Goal: Task Accomplishment & Management: Use online tool/utility

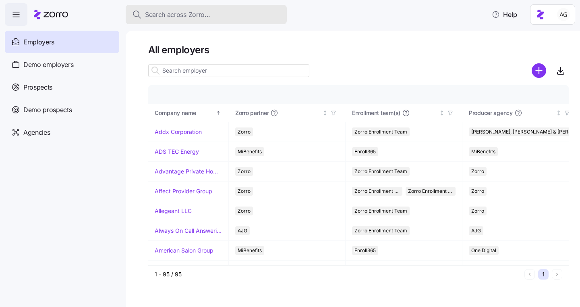
click at [242, 13] on div "Search across Zorro..." at bounding box center [206, 15] width 148 height 10
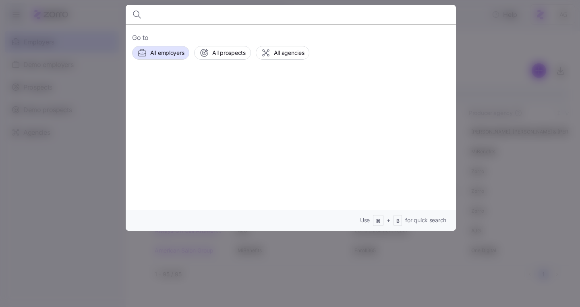
type input "e"
click at [81, 16] on div at bounding box center [290, 153] width 580 height 307
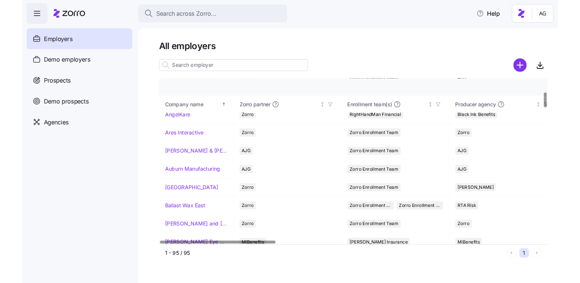
scroll to position [152, 0]
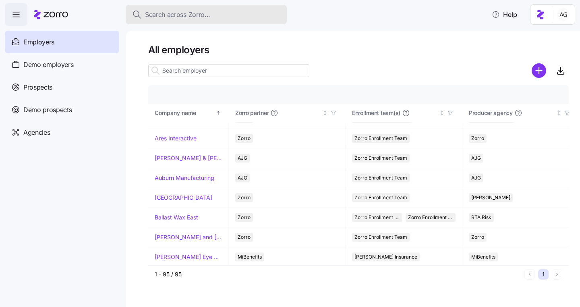
click at [233, 18] on div "Search across Zorro..." at bounding box center [206, 15] width 148 height 10
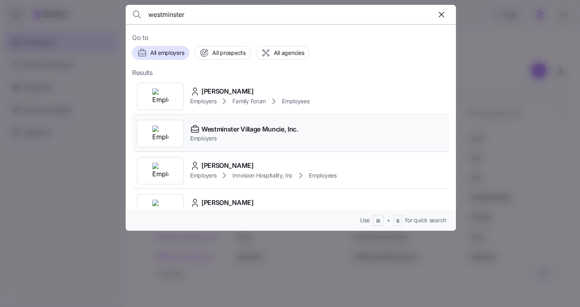
type input "westminster"
click at [246, 126] on span "Westminster Village Muncie, Inc." at bounding box center [250, 129] width 97 height 10
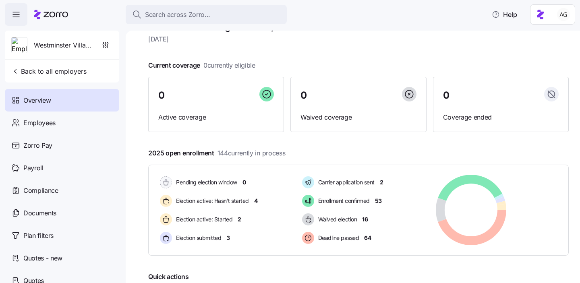
scroll to position [23, 0]
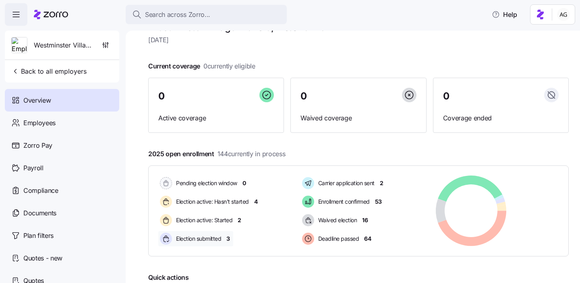
click at [228, 239] on span "3" at bounding box center [228, 239] width 4 height 8
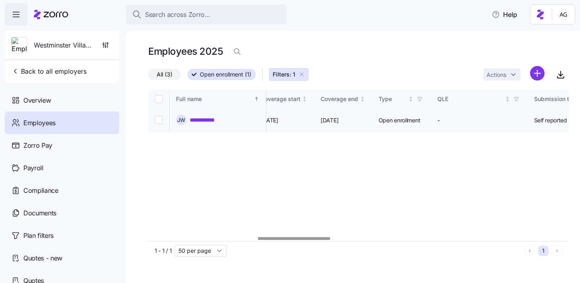
scroll to position [0, 638]
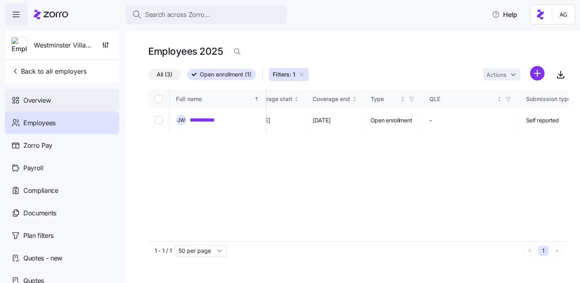
click at [73, 104] on div "Overview" at bounding box center [62, 100] width 114 height 23
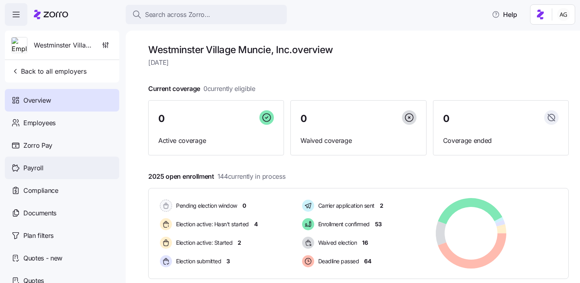
click at [72, 163] on div "Payroll" at bounding box center [62, 168] width 114 height 23
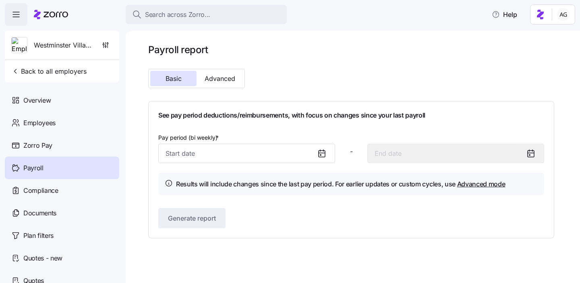
click at [324, 154] on icon at bounding box center [322, 154] width 10 height 10
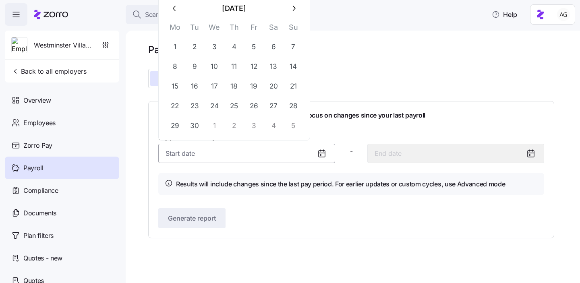
click at [280, 151] on input "Pay period (bi weekly) *" at bounding box center [246, 153] width 177 height 19
click at [256, 86] on button "19" at bounding box center [253, 86] width 19 height 19
type input "[DATE]"
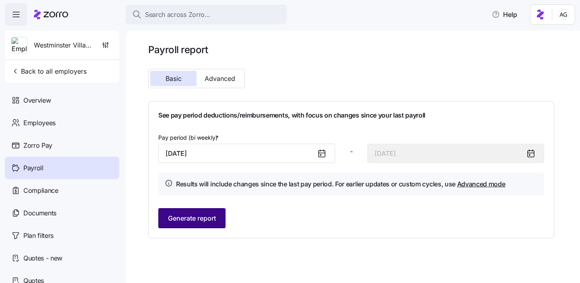
click at [209, 218] on span "Generate report" at bounding box center [192, 219] width 48 height 10
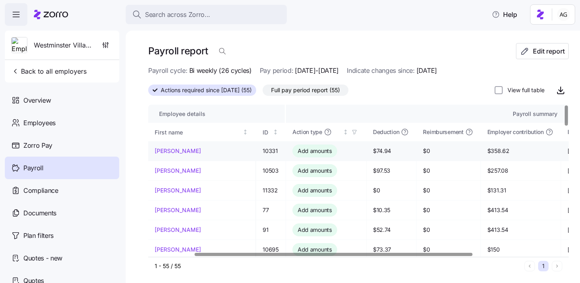
scroll to position [0, 69]
drag, startPoint x: 430, startPoint y: 150, endPoint x: 410, endPoint y: 150, distance: 20.6
click at [487, 150] on span "$358.62" at bounding box center [520, 151] width 67 height 8
drag, startPoint x: 303, startPoint y: 191, endPoint x: 297, endPoint y: 191, distance: 6.0
click at [373, 191] on span "$0" at bounding box center [391, 191] width 37 height 8
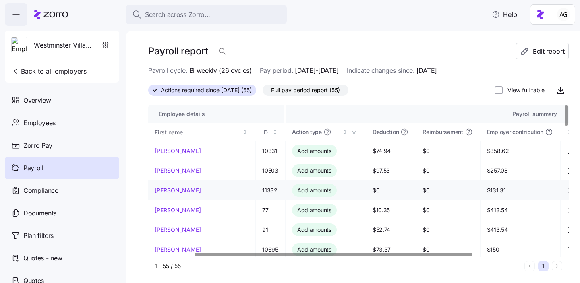
drag, startPoint x: 431, startPoint y: 191, endPoint x: 407, endPoint y: 195, distance: 25.0
click at [481, 195] on td "$131.31" at bounding box center [521, 191] width 80 height 20
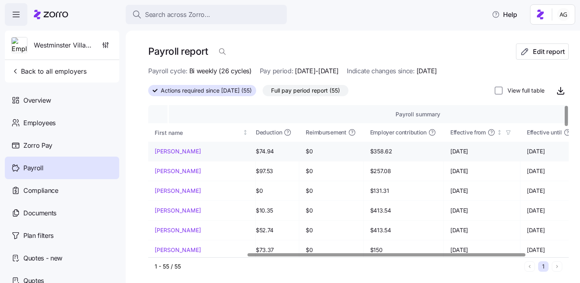
scroll to position [0, 206]
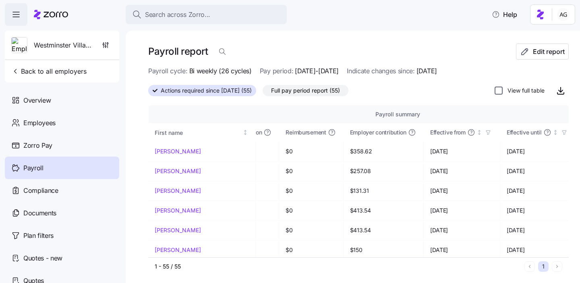
click at [499, 90] on input "View full table" at bounding box center [499, 91] width 8 height 8
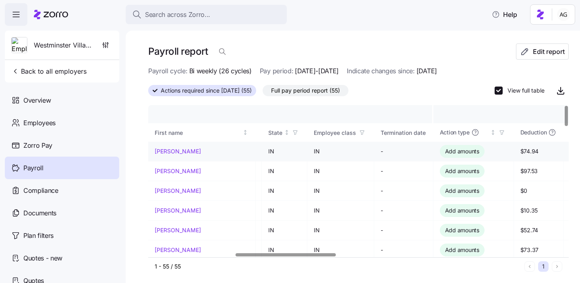
scroll to position [0, 385]
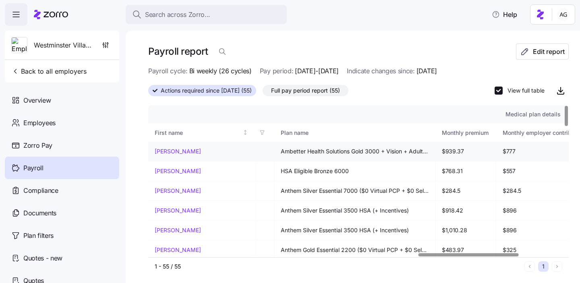
scroll to position [0, 1145]
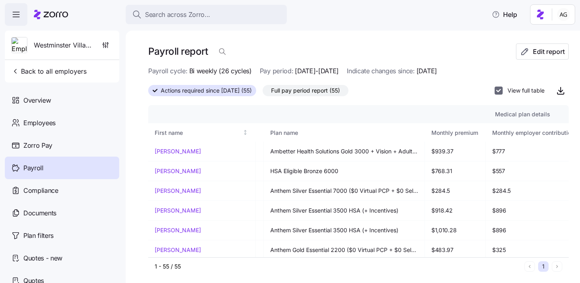
click at [501, 90] on input "View full table" at bounding box center [499, 91] width 8 height 8
checkbox input "false"
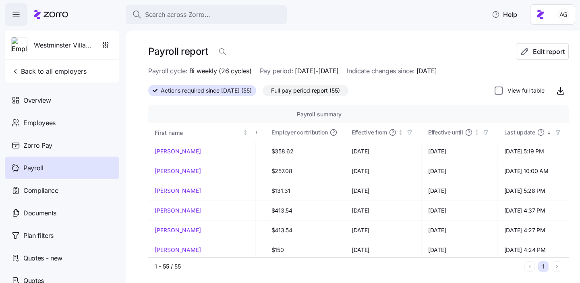
scroll to position [0, 206]
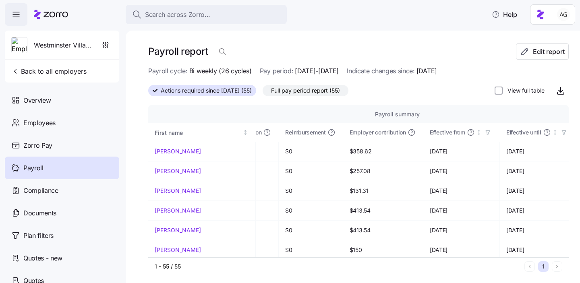
click at [309, 91] on span "Full pay period report (55)" at bounding box center [305, 90] width 69 height 10
click at [263, 93] on input "Full pay period report (55)" at bounding box center [263, 93] width 0 height 0
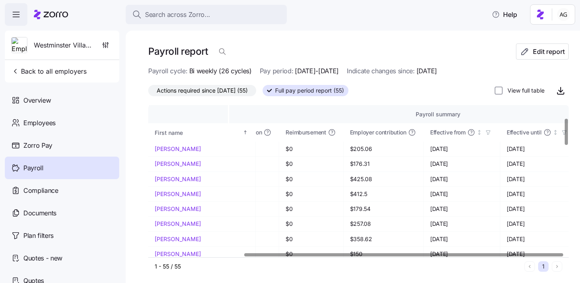
scroll to position [0, 125]
click at [235, 91] on span "Actions required since [DATE] (55)" at bounding box center [202, 90] width 91 height 10
click at [148, 93] on input "Actions required since [DATE] (55)" at bounding box center [148, 93] width 0 height 0
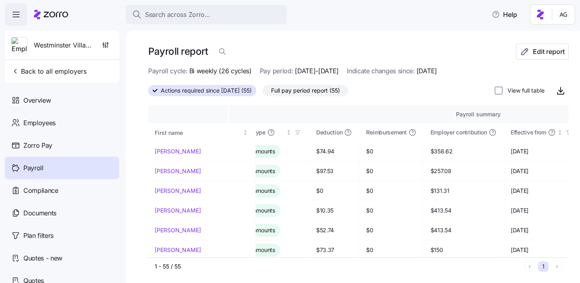
click at [313, 93] on span "Full pay period report (55)" at bounding box center [305, 90] width 69 height 10
click at [263, 93] on input "Full pay period report (55)" at bounding box center [263, 93] width 0 height 0
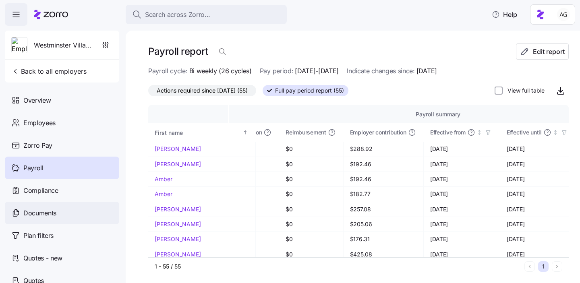
click at [47, 209] on span "Documents" at bounding box center [39, 213] width 33 height 10
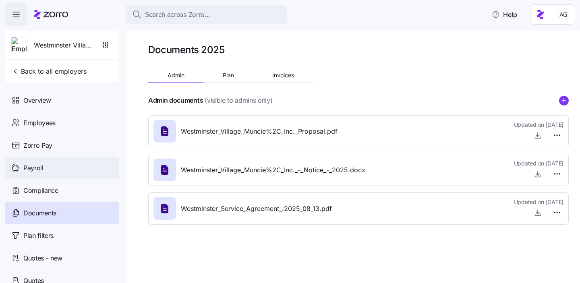
click at [50, 164] on div "Payroll" at bounding box center [62, 168] width 114 height 23
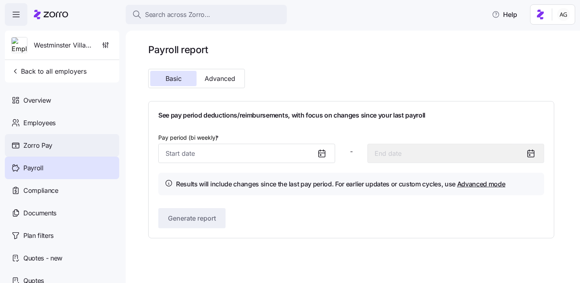
click at [71, 146] on div "Zorro Pay" at bounding box center [62, 145] width 114 height 23
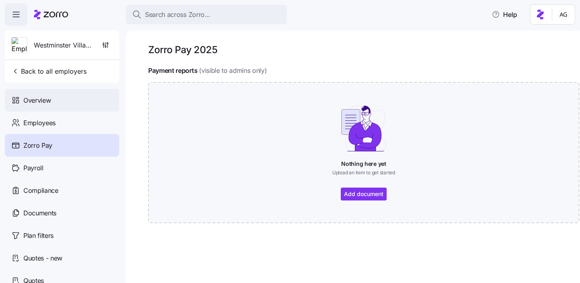
click at [32, 100] on span "Overview" at bounding box center [36, 101] width 27 height 10
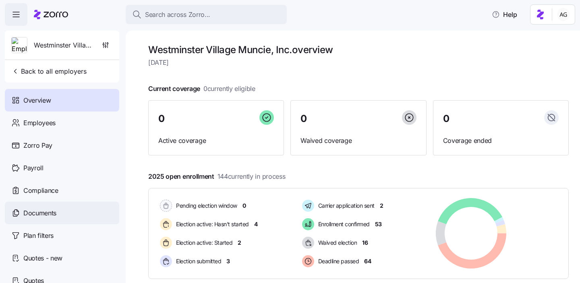
click at [41, 211] on span "Documents" at bounding box center [39, 213] width 33 height 10
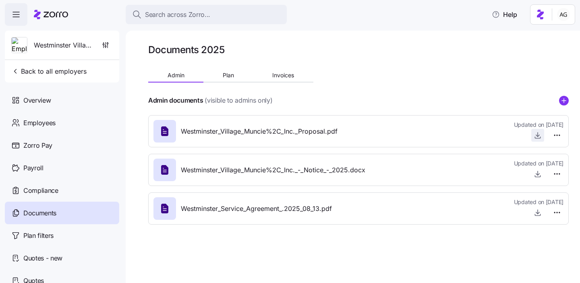
click at [537, 132] on icon "button" at bounding box center [538, 135] width 8 height 8
